Goal: Transaction & Acquisition: Purchase product/service

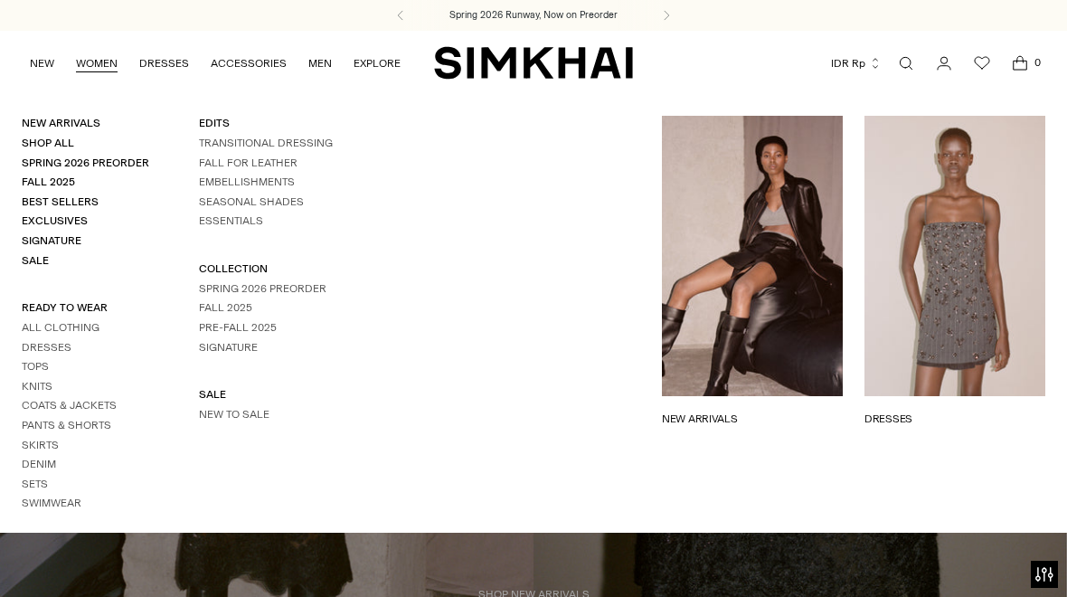
click at [99, 63] on link "WOMEN" at bounding box center [97, 63] width 42 height 40
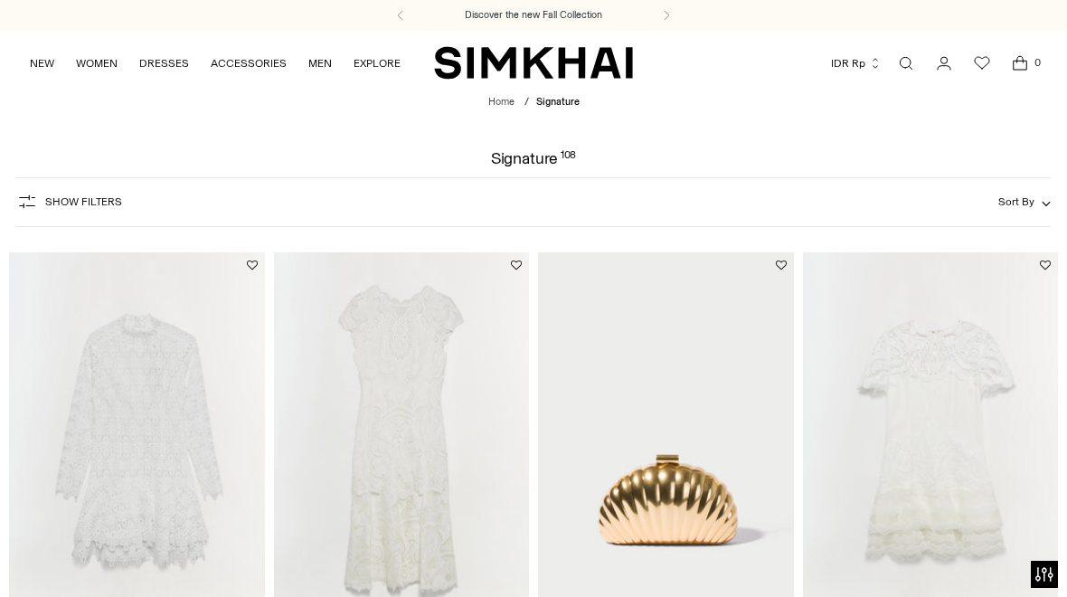
click at [595, 185] on div "Show Filters Show Filters Sort By Recommended Most Popular Newest" at bounding box center [534, 202] width 1036 height 50
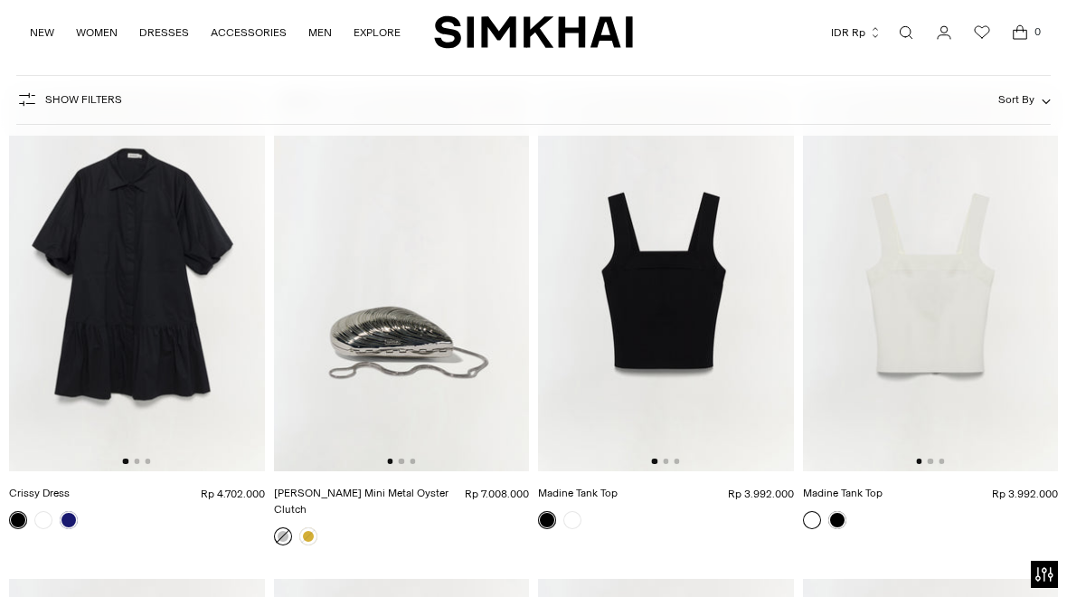
scroll to position [6240, 0]
